Goal: Communication & Community: Participate in discussion

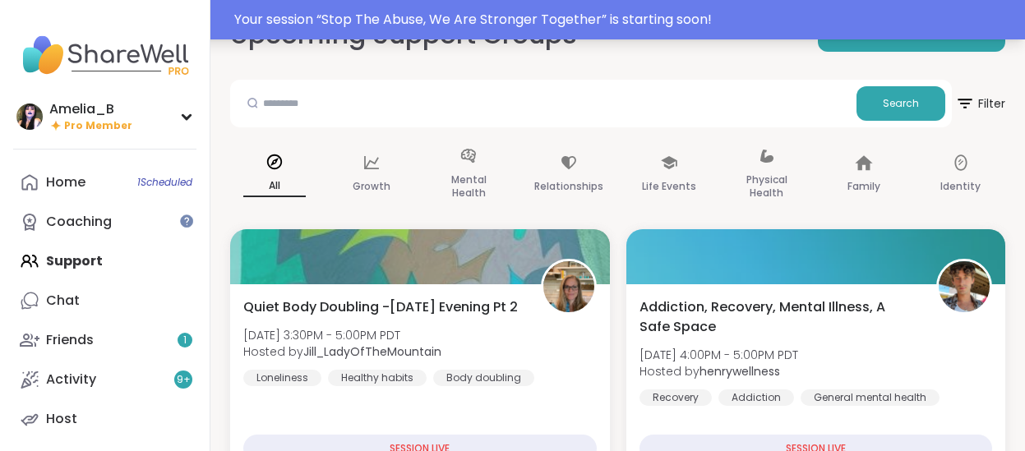
click at [514, 13] on div "Your session “ Stop The Abuse, We Are Stronger Together ” is starting soon!" at bounding box center [624, 20] width 781 height 20
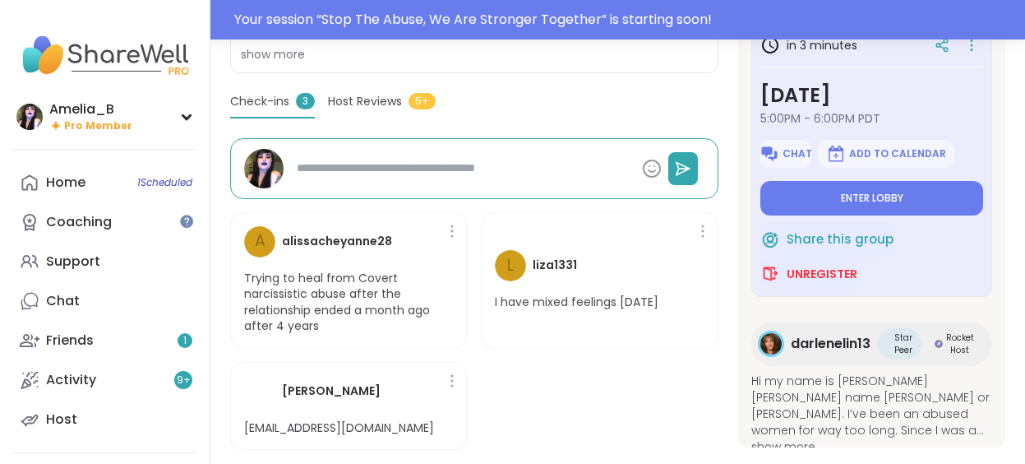
scroll to position [509, 0]
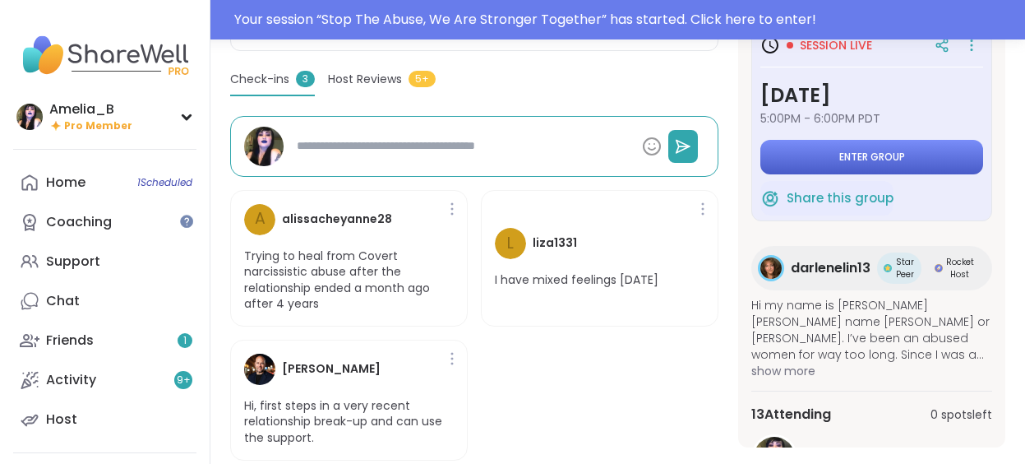
click at [849, 150] on span "Enter group" at bounding box center [872, 156] width 66 height 13
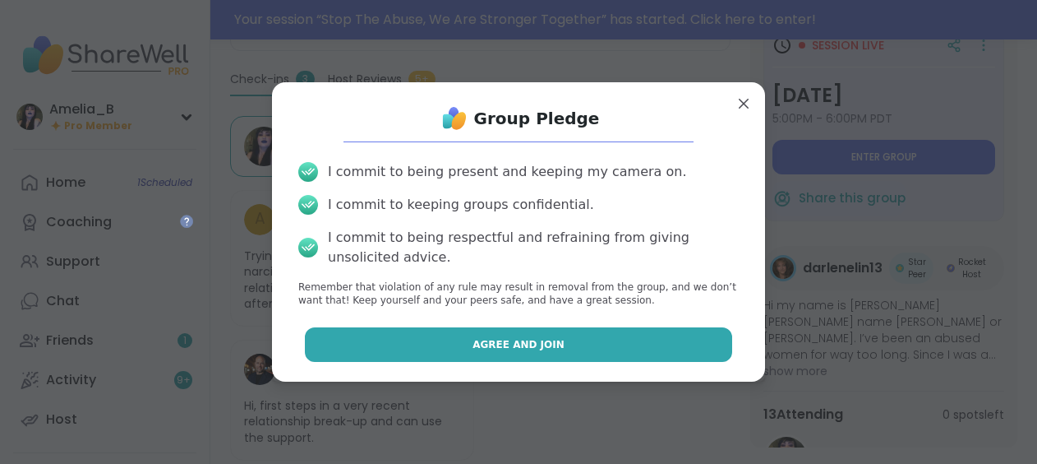
click at [452, 336] on button "Agree and Join" at bounding box center [519, 344] width 428 height 35
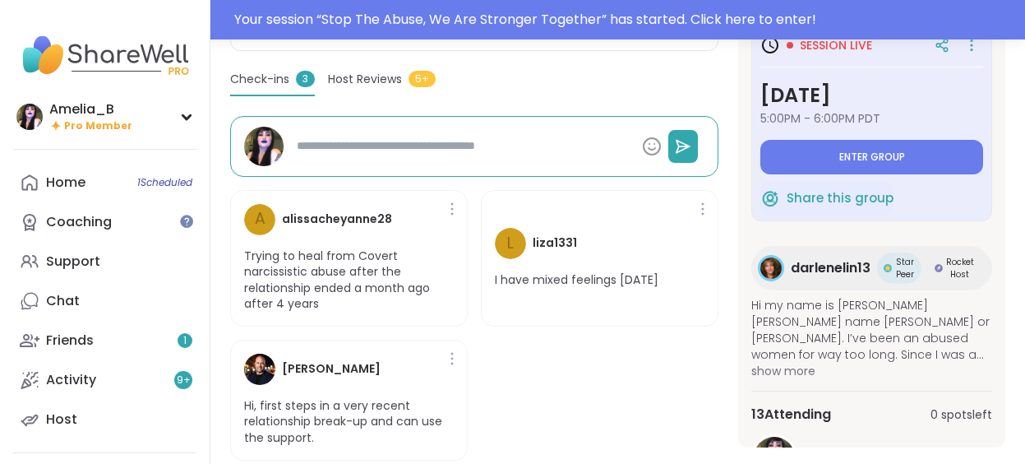
type textarea "*"
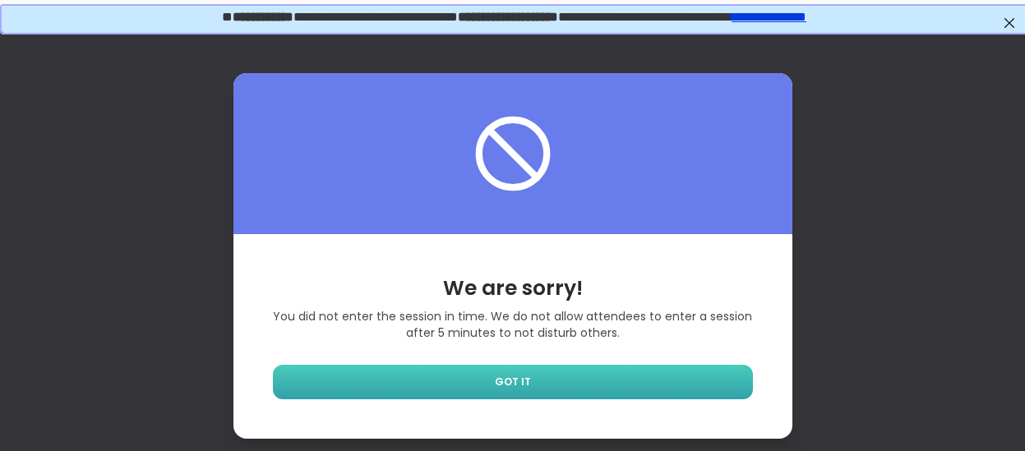
click at [577, 379] on link "GOT IT" at bounding box center [513, 382] width 480 height 35
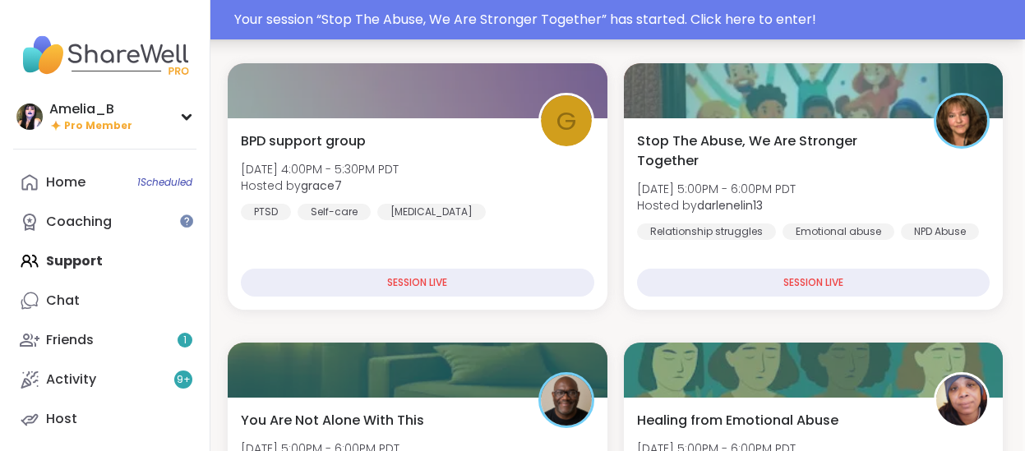
scroll to position [211, 2]
